Goal: Contribute content

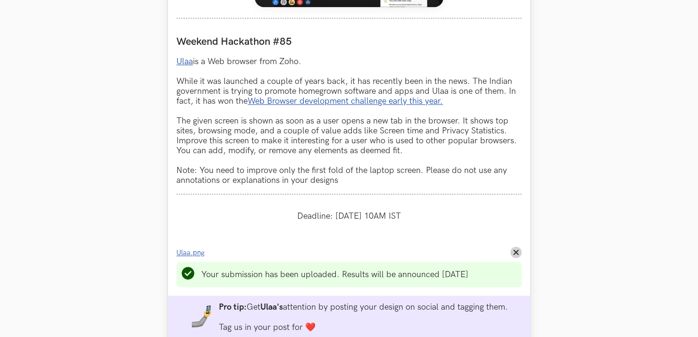
scroll to position [660, 0]
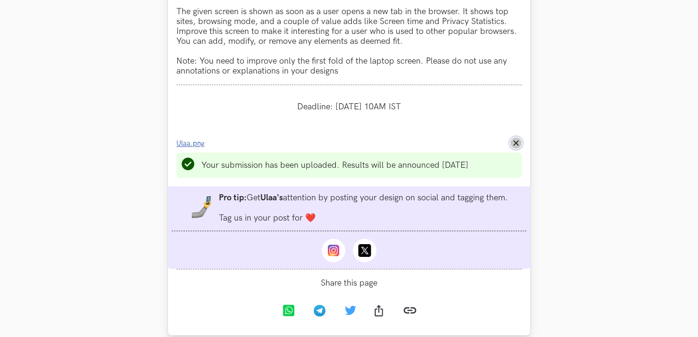
click at [516, 146] on icon "Remove File" at bounding box center [516, 143] width 6 height 6
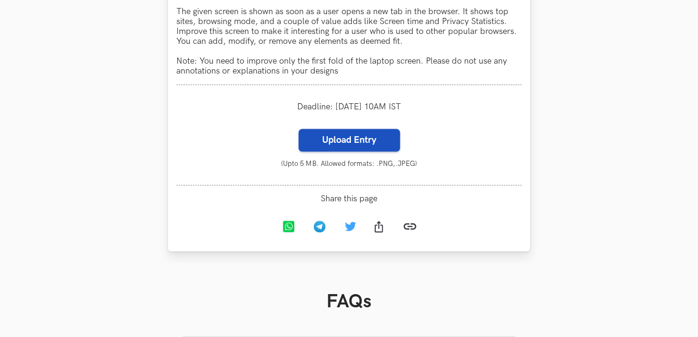
click at [367, 151] on label "Upload Entry" at bounding box center [349, 140] width 101 height 23
click at [299, 129] on input "Upload Entry" at bounding box center [298, 128] width 0 height 0
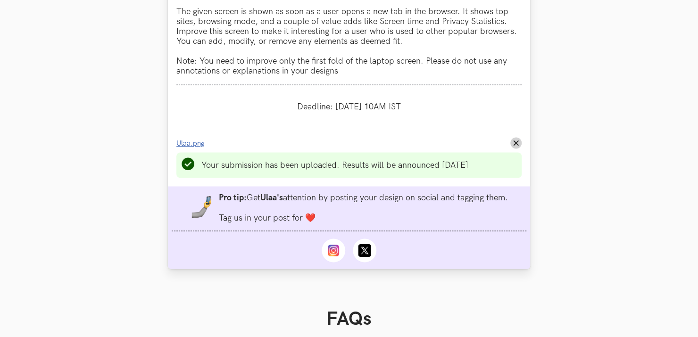
click at [200, 147] on span "Ulaa.png" at bounding box center [190, 144] width 28 height 8
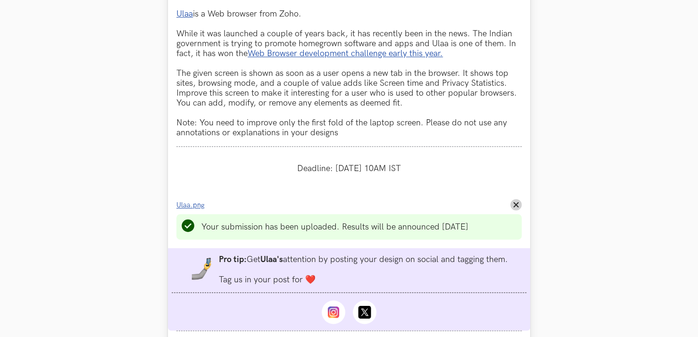
click at [187, 209] on span "Ulaa.png" at bounding box center [190, 205] width 28 height 8
click at [520, 204] on button "Remove File" at bounding box center [515, 204] width 11 height 11
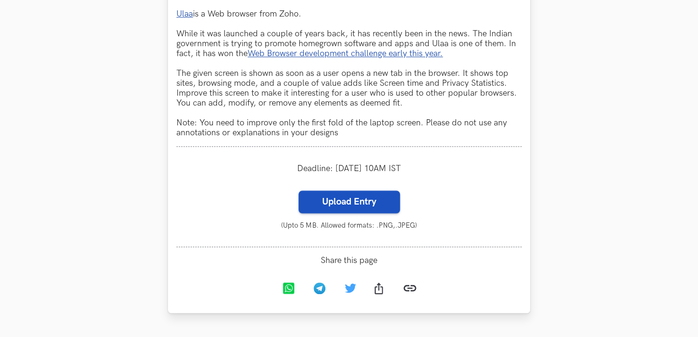
click at [363, 196] on label "Upload Entry" at bounding box center [349, 202] width 101 height 23
click at [299, 191] on input "Upload Entry" at bounding box center [298, 190] width 0 height 0
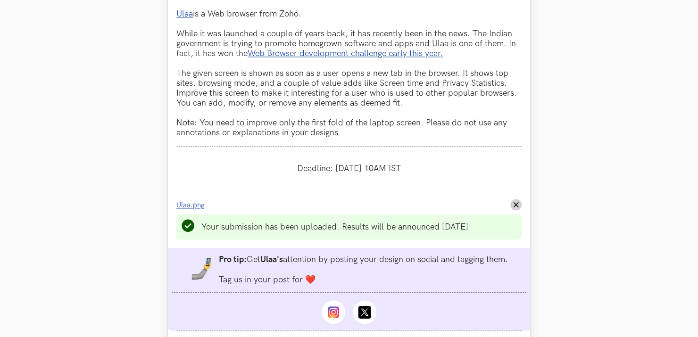
click at [188, 209] on span "Ulaa.png" at bounding box center [190, 205] width 28 height 8
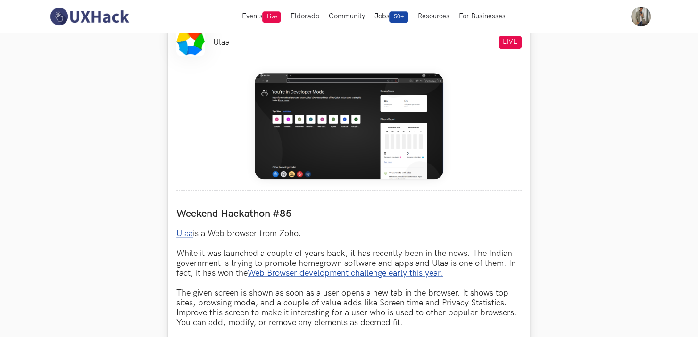
click at [321, 136] on img at bounding box center [349, 126] width 189 height 106
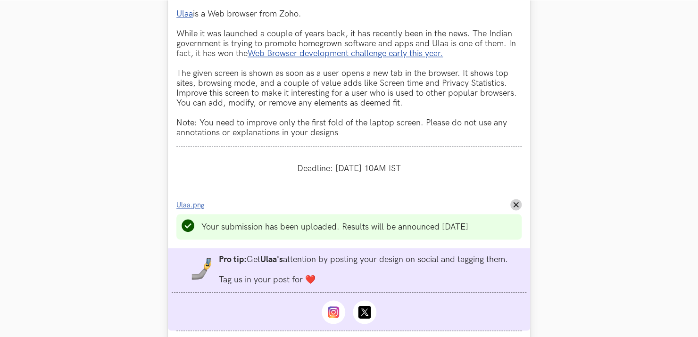
scroll to position [725, 0]
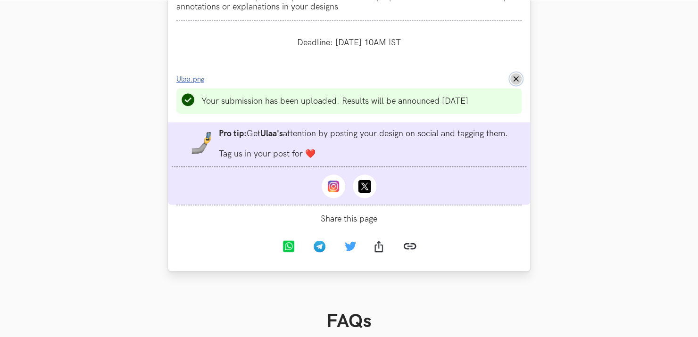
drag, startPoint x: 516, startPoint y: 82, endPoint x: 491, endPoint y: 90, distance: 26.8
click at [516, 81] on line at bounding box center [516, 79] width 4 height 4
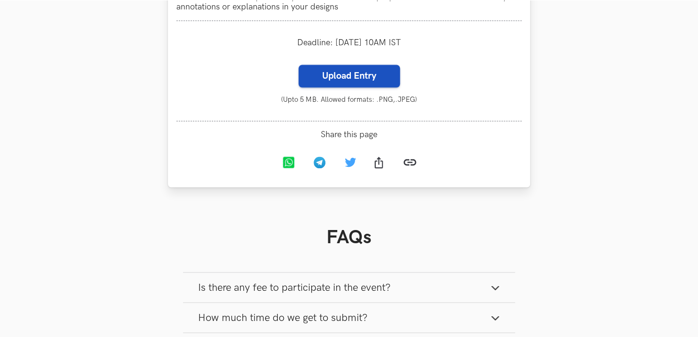
click at [342, 78] on label "Upload Entry" at bounding box center [349, 76] width 101 height 23
click at [299, 65] on input "Upload Entry" at bounding box center [298, 64] width 0 height 0
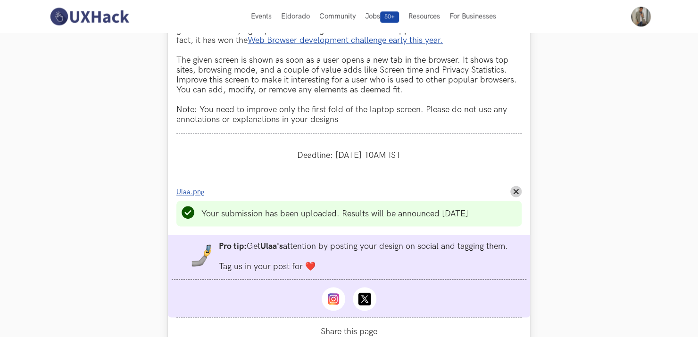
click at [190, 196] on span "Ulaa.png" at bounding box center [190, 192] width 28 height 8
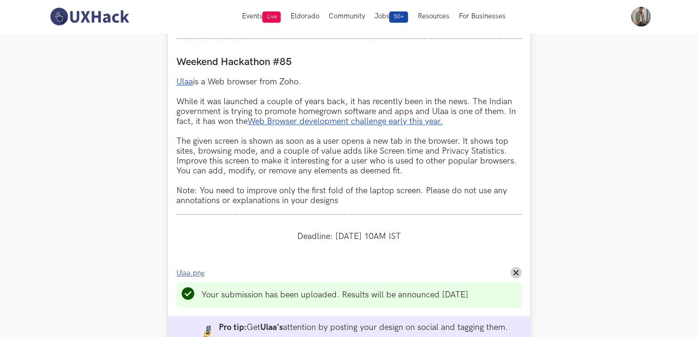
scroll to position [486, 0]
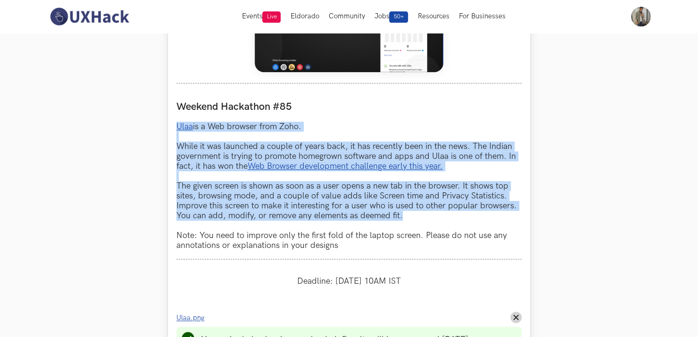
drag, startPoint x: 174, startPoint y: 121, endPoint x: 402, endPoint y: 219, distance: 248.1
click at [402, 219] on div "Ulaa LIVE Weekend Hackathon #85 Ulaa is a Web browser from Zoho. While it was l…" at bounding box center [349, 211] width 362 height 598
copy p "Ulaa is a Web browser from Zoho. While it was launched a couple of years back, …"
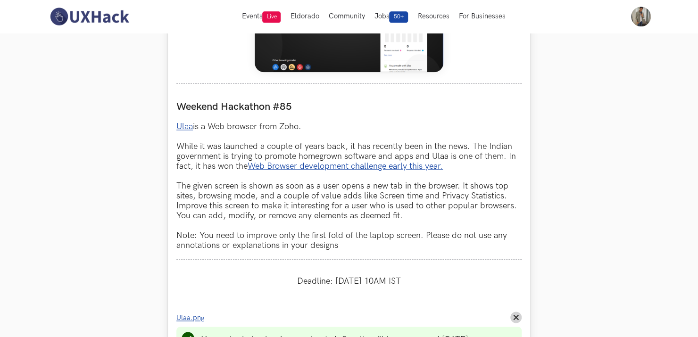
click at [206, 86] on div "Ulaa LIVE Weekend Hackathon #85 Ulaa is a Web browser from Zoho. While it was l…" at bounding box center [349, 211] width 362 height 598
